Goal: Check status: Check status

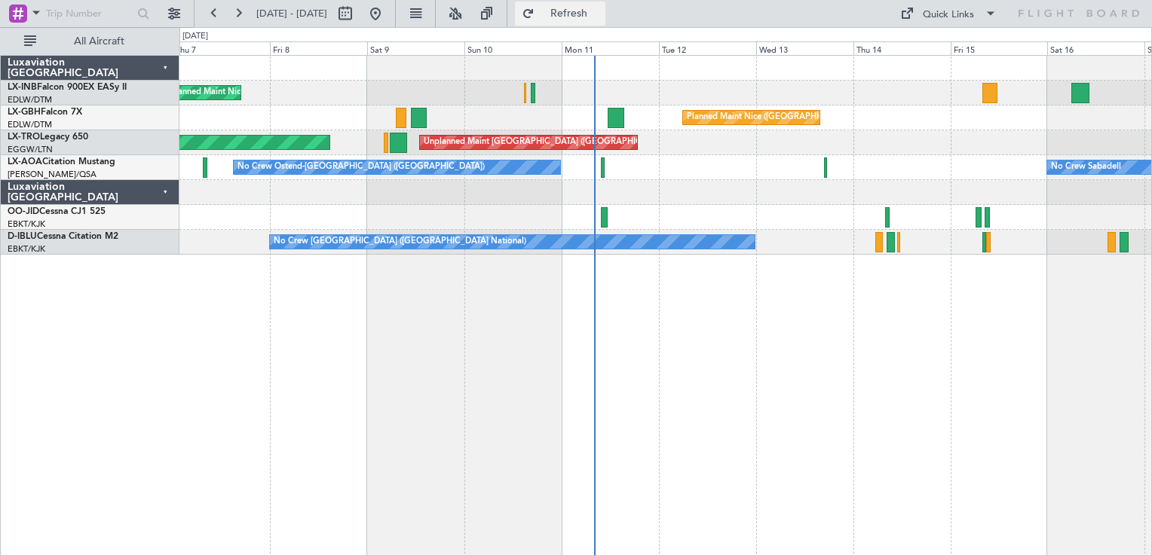
click at [601, 13] on span "Refresh" at bounding box center [569, 13] width 63 height 11
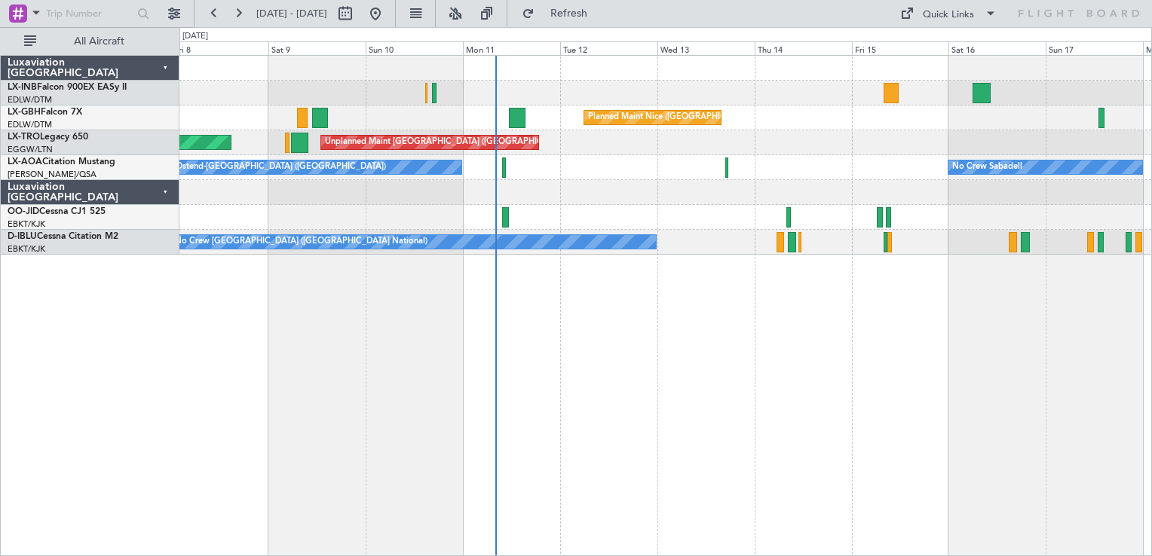
click at [879, 161] on div "No Crew Ostend-[GEOGRAPHIC_DATA] ([GEOGRAPHIC_DATA]) No Crew Sabadell" at bounding box center [665, 167] width 972 height 25
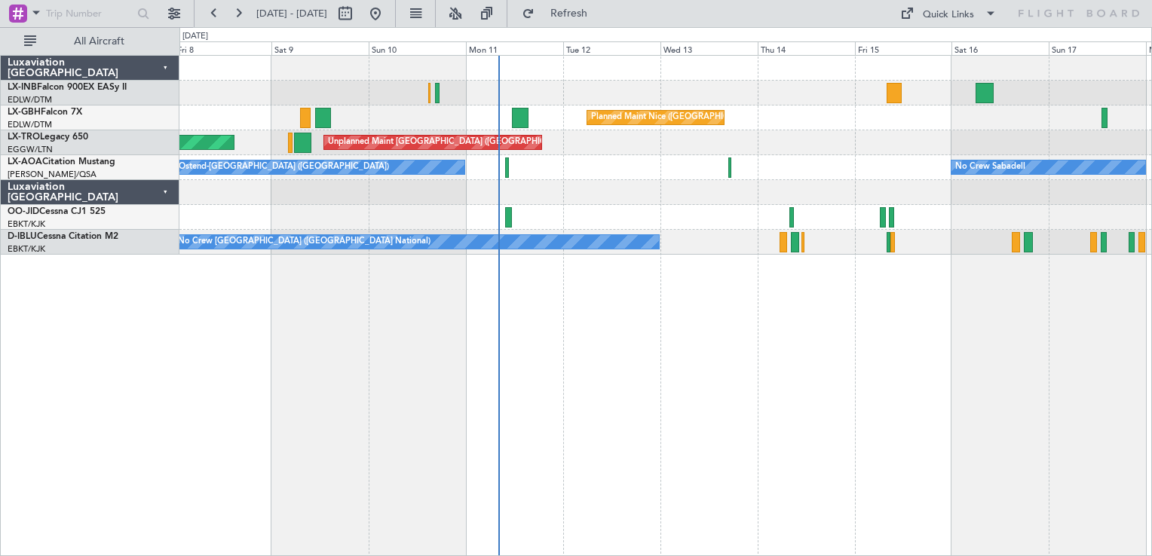
click at [978, 391] on div "Unplanned Maint Nice ([GEOGRAPHIC_DATA]) [GEOGRAPHIC_DATA] ([GEOGRAPHIC_DATA]) …" at bounding box center [665, 305] width 973 height 501
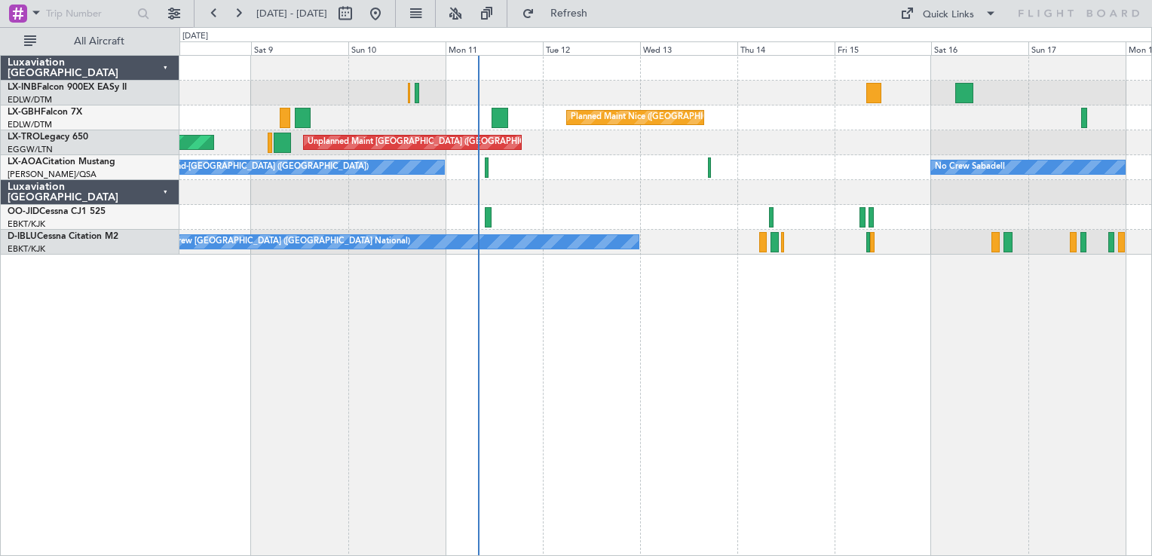
click at [305, 466] on div "Unplanned Maint Nice ([GEOGRAPHIC_DATA]) [GEOGRAPHIC_DATA] ([GEOGRAPHIC_DATA]) …" at bounding box center [665, 305] width 973 height 501
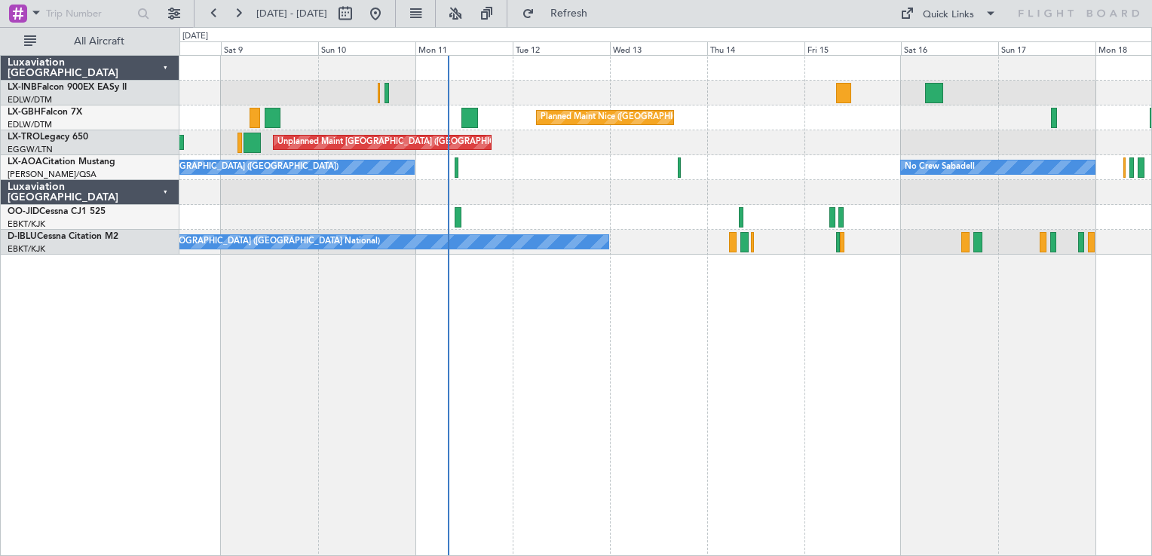
click at [644, 428] on div "Unplanned Maint Nice ([GEOGRAPHIC_DATA]) [GEOGRAPHIC_DATA] ([GEOGRAPHIC_DATA]) …" at bounding box center [665, 305] width 973 height 501
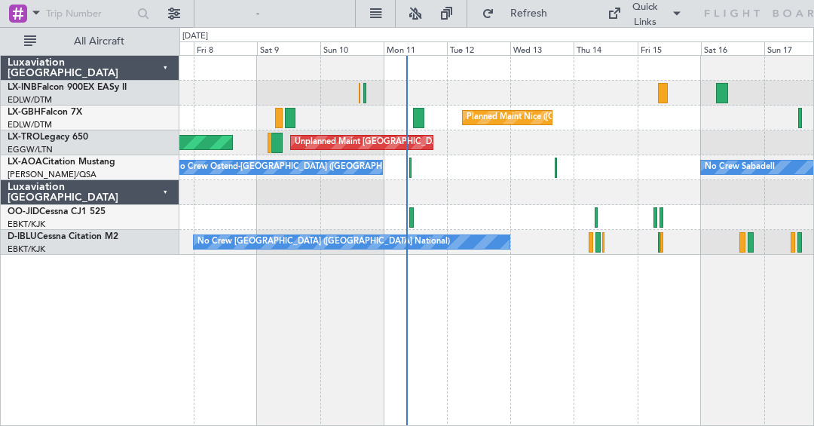
click at [510, 185] on div "Unplanned Maint Nice ([GEOGRAPHIC_DATA]) [GEOGRAPHIC_DATA] ([GEOGRAPHIC_DATA]) …" at bounding box center [496, 155] width 634 height 199
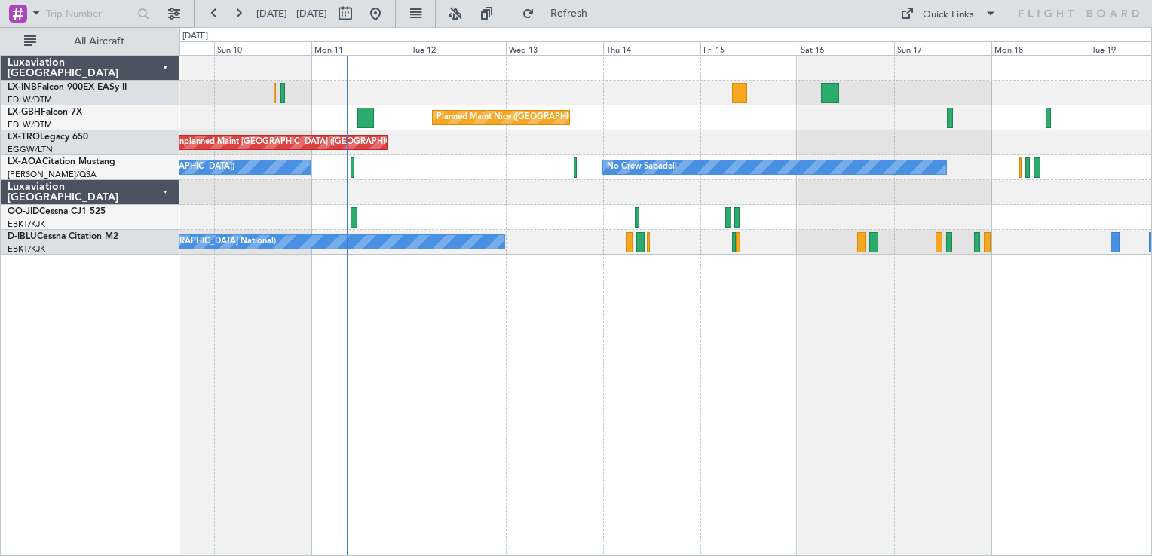
click at [451, 185] on div "Unplanned Maint Nice ([GEOGRAPHIC_DATA]) [GEOGRAPHIC_DATA] ([GEOGRAPHIC_DATA]) …" at bounding box center [665, 155] width 972 height 199
